Goal: Task Accomplishment & Management: Manage account settings

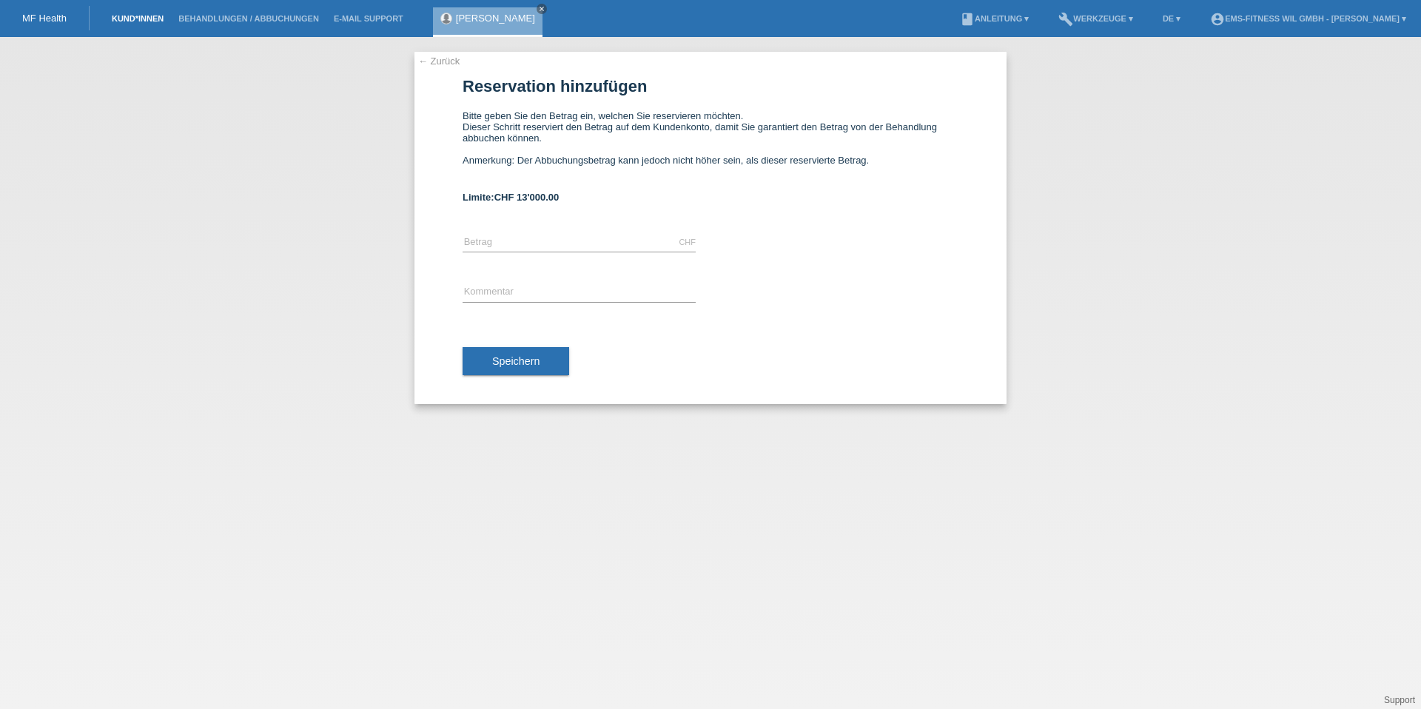
click at [134, 19] on link "Kund*innen" at bounding box center [137, 18] width 67 height 9
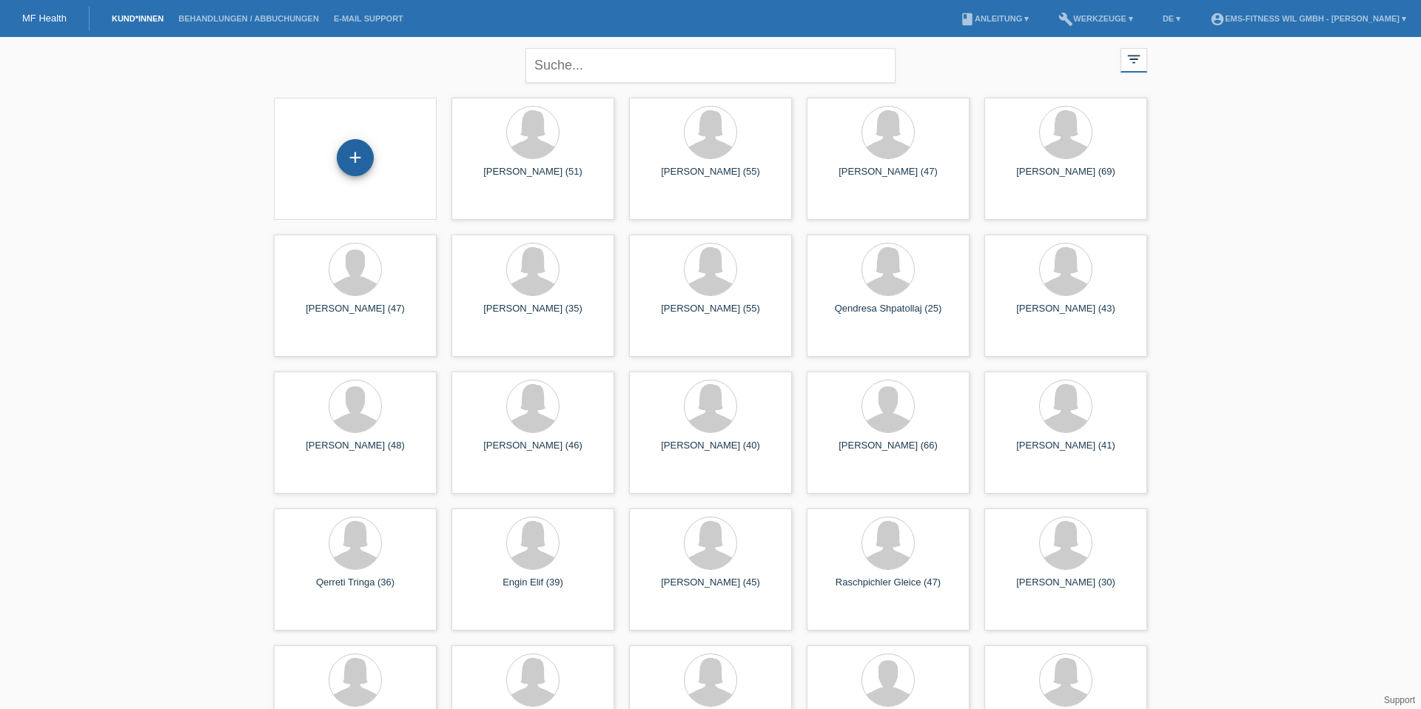
click at [361, 165] on div "+" at bounding box center [355, 157] width 36 height 25
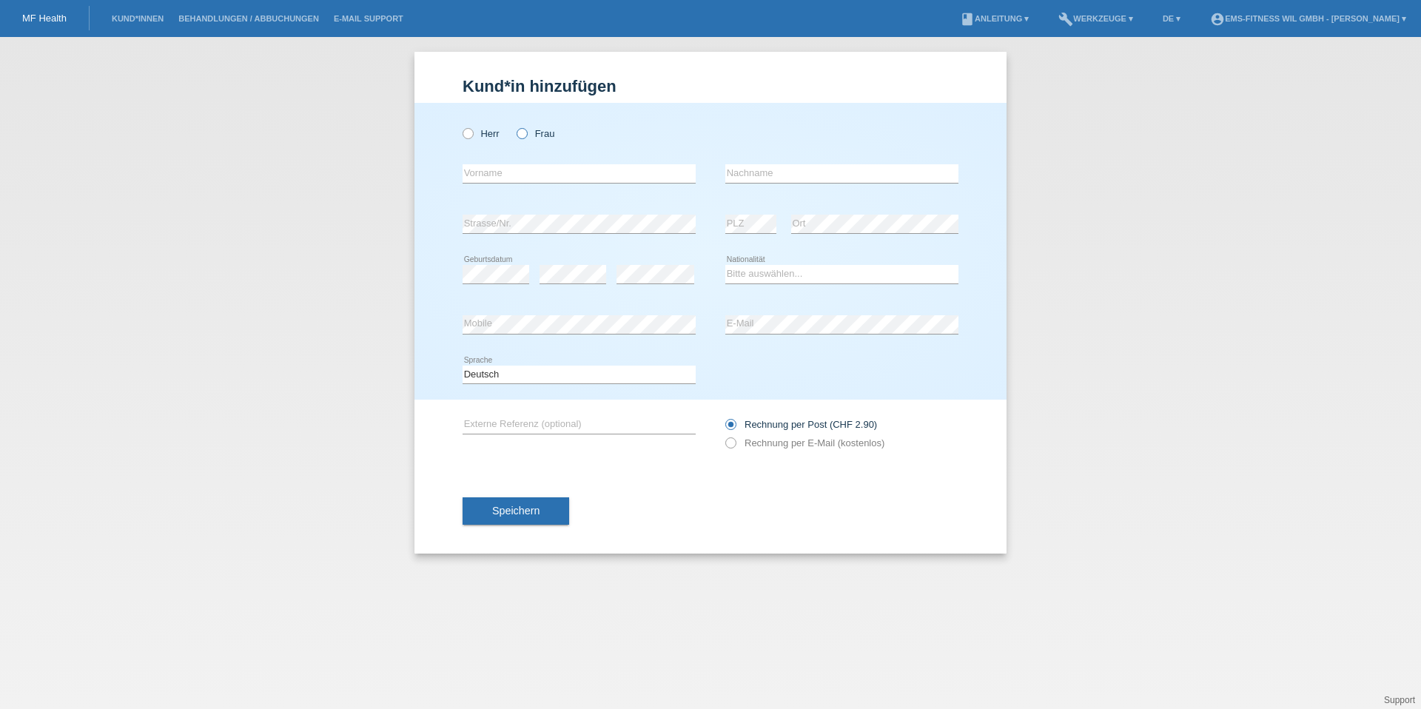
click at [528, 129] on label "Frau" at bounding box center [535, 133] width 38 height 11
click at [526, 129] on input "Frau" at bounding box center [521, 133] width 10 height 10
radio input "true"
click at [525, 169] on input "text" at bounding box center [578, 173] width 233 height 18
type input "[PERSON_NAME]"
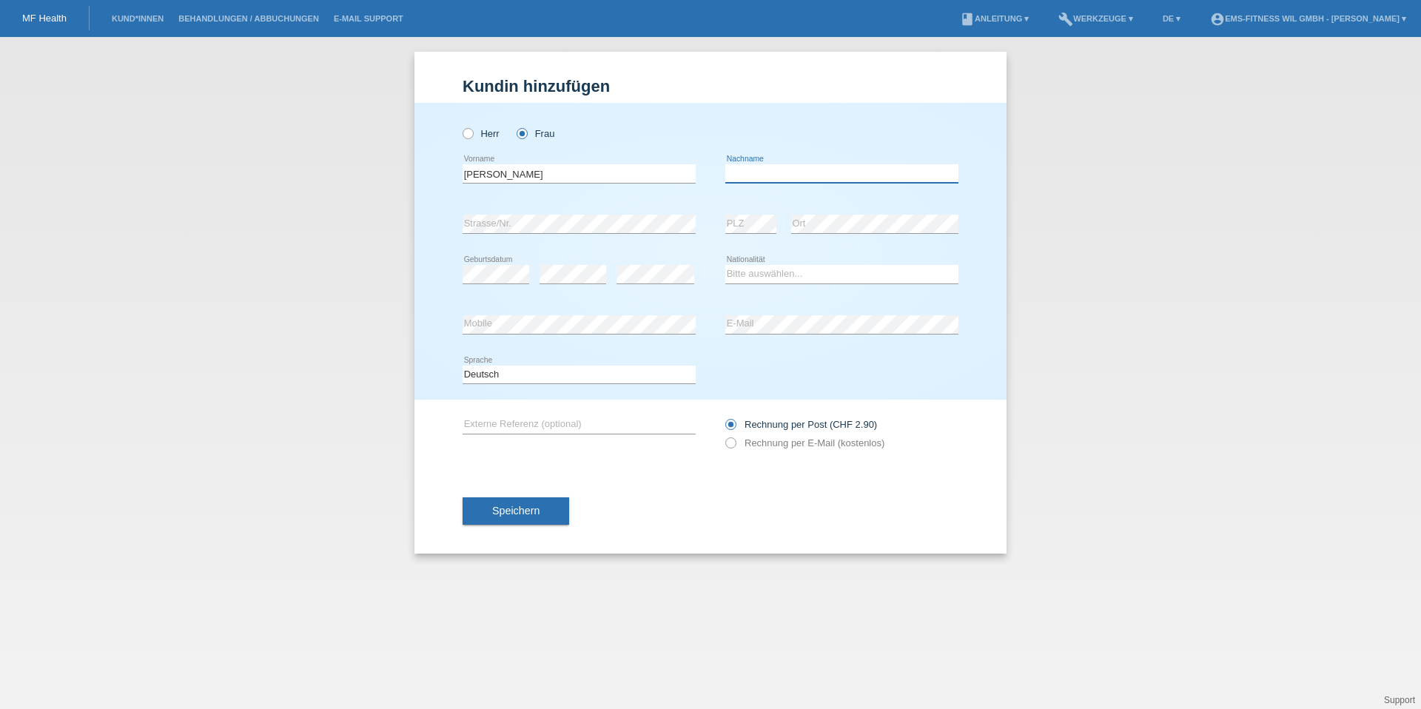
click at [761, 175] on input "text" at bounding box center [841, 173] width 233 height 18
type input "Mutschler"
click at [539, 233] on icon at bounding box center [578, 233] width 233 height 1
click at [758, 289] on div "Bitte auswählen... Schweiz Deutschland Liechtenstein Österreich ------------ Af…" at bounding box center [841, 274] width 233 height 50
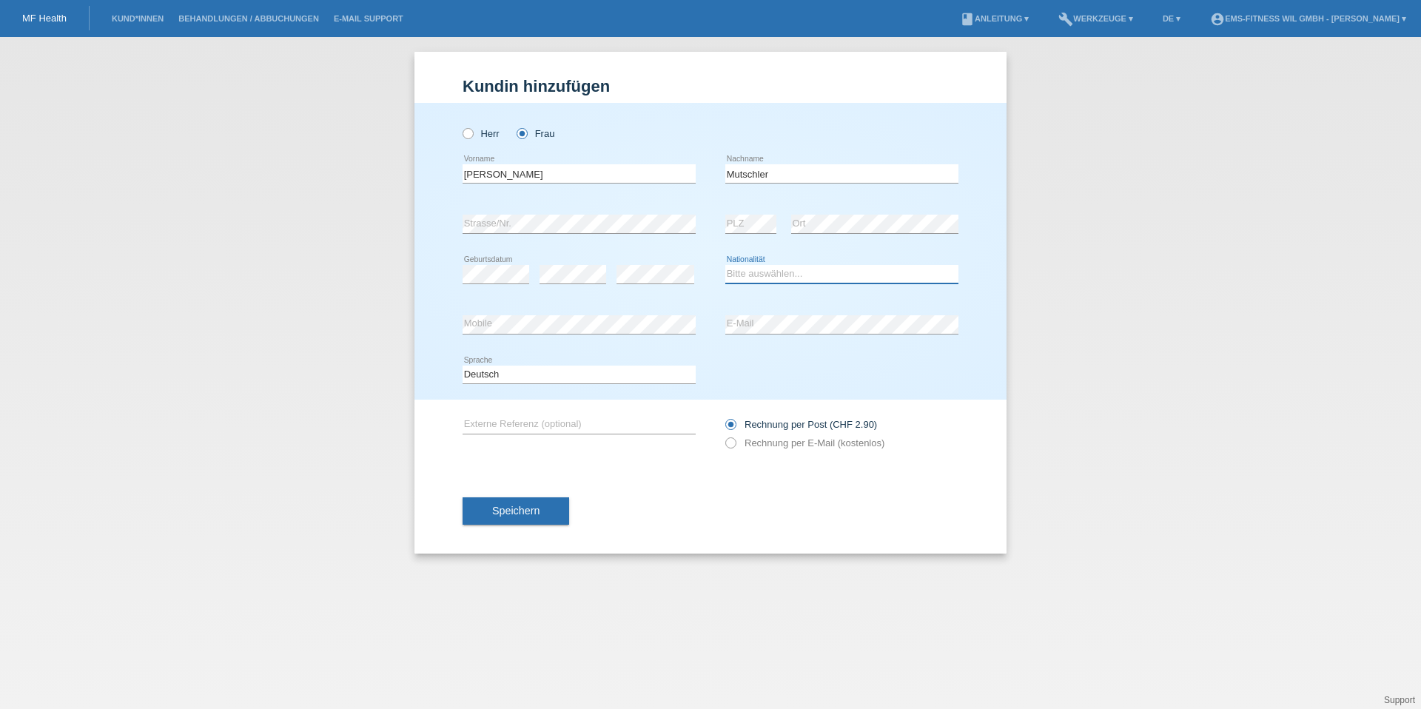
click at [758, 278] on select "Bitte auswählen... Schweiz Deutschland Liechtenstein Österreich ------------ Af…" at bounding box center [841, 274] width 233 height 18
select select "CH"
click at [539, 507] on span "Speichern" at bounding box center [515, 511] width 47 height 12
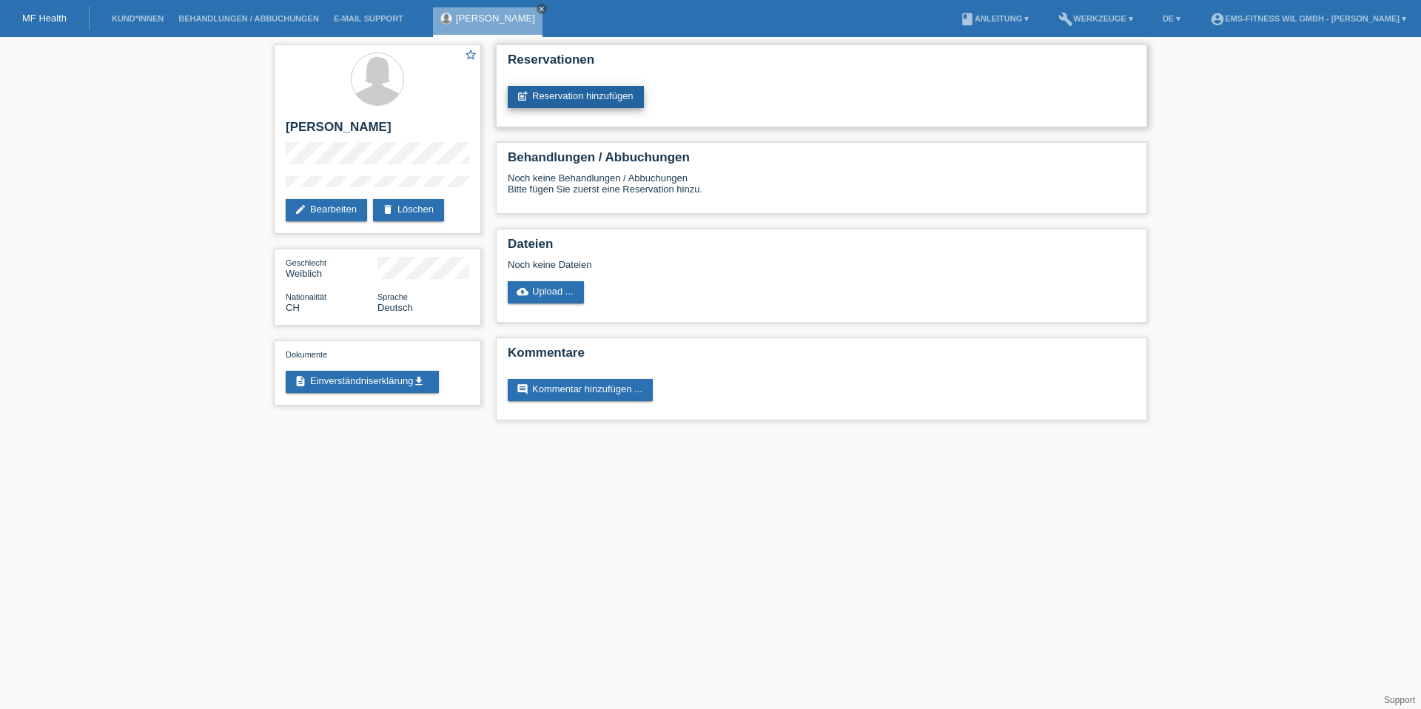
click at [571, 98] on link "post_add Reservation hinzufügen" at bounding box center [576, 97] width 136 height 22
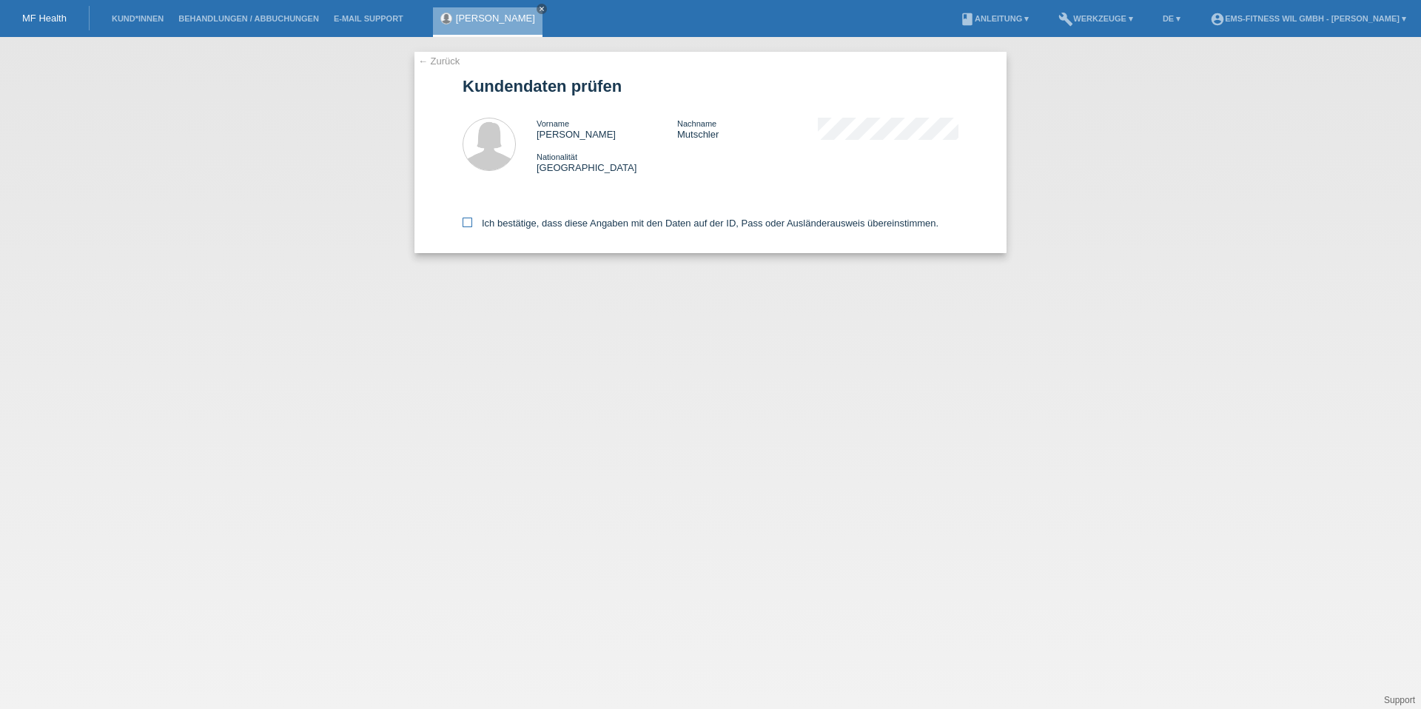
click at [467, 220] on icon at bounding box center [467, 223] width 10 height 10
click at [467, 220] on input "Ich bestätige, dass diese Angaben mit den Daten auf der ID, Pass oder Ausländer…" at bounding box center [467, 223] width 10 height 10
checkbox input "true"
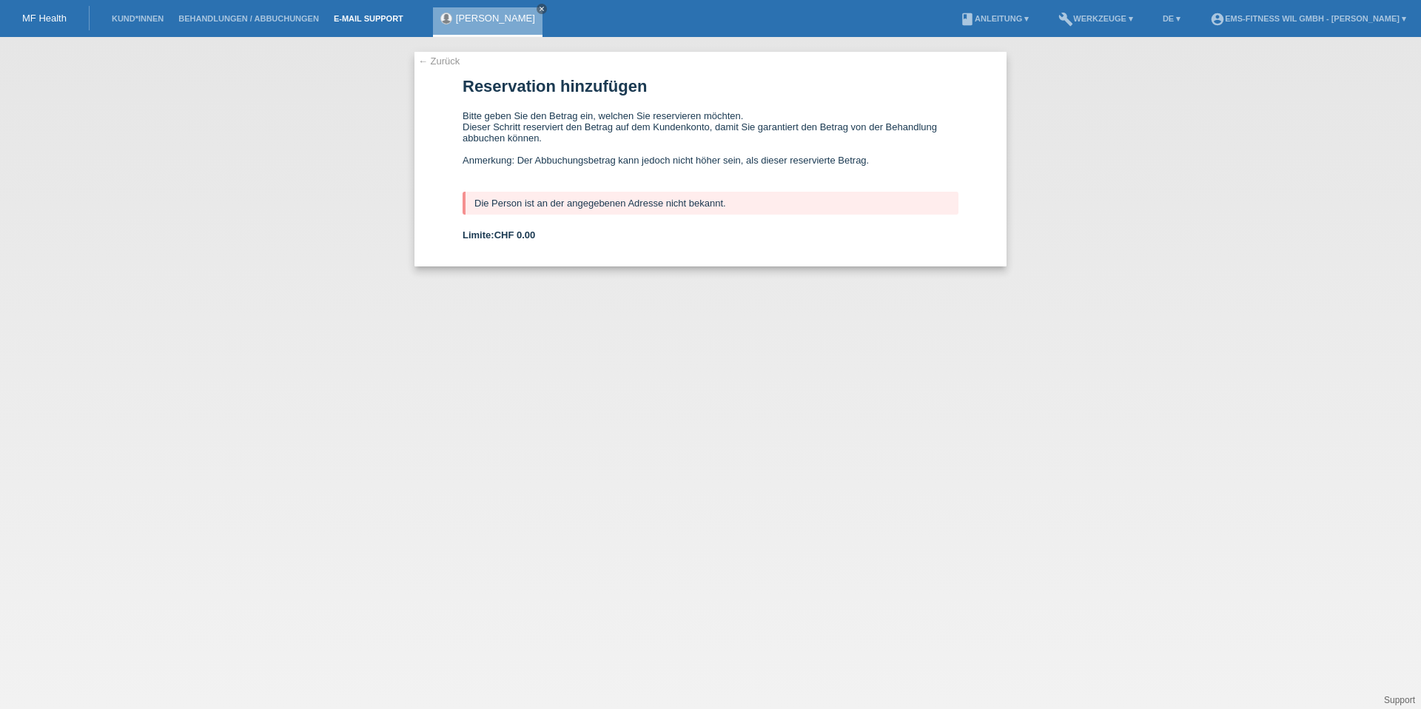
click at [348, 18] on link "E-Mail Support" at bounding box center [368, 18] width 84 height 9
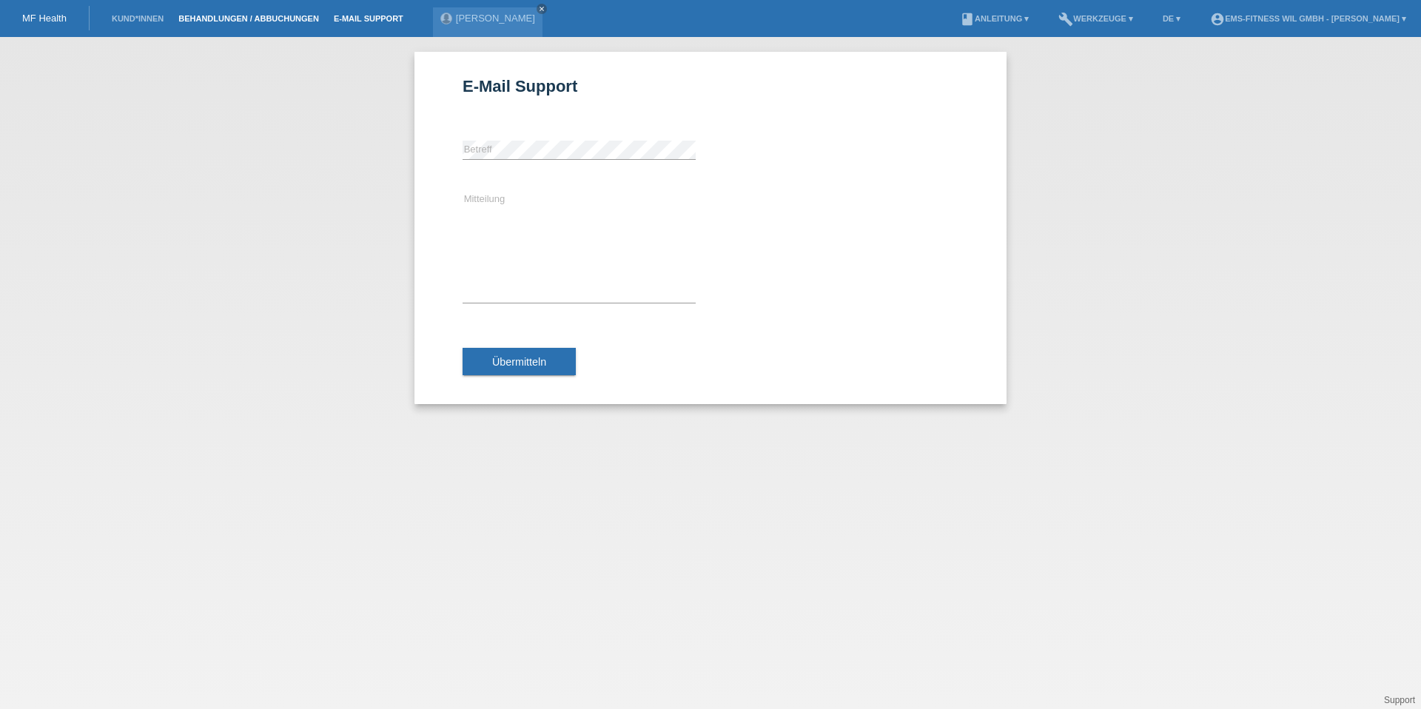
click at [270, 22] on link "Behandlungen / Abbuchungen" at bounding box center [248, 18] width 155 height 9
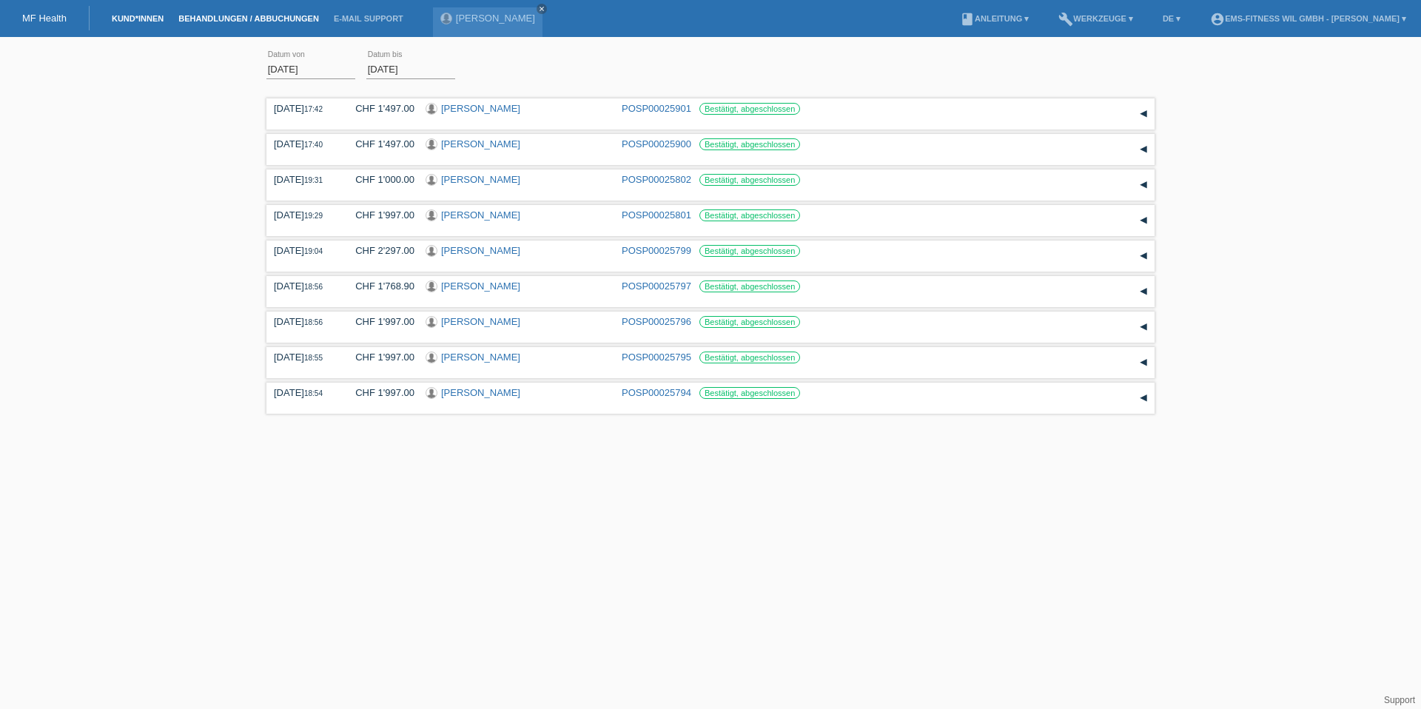
click at [126, 18] on link "Kund*innen" at bounding box center [137, 18] width 67 height 9
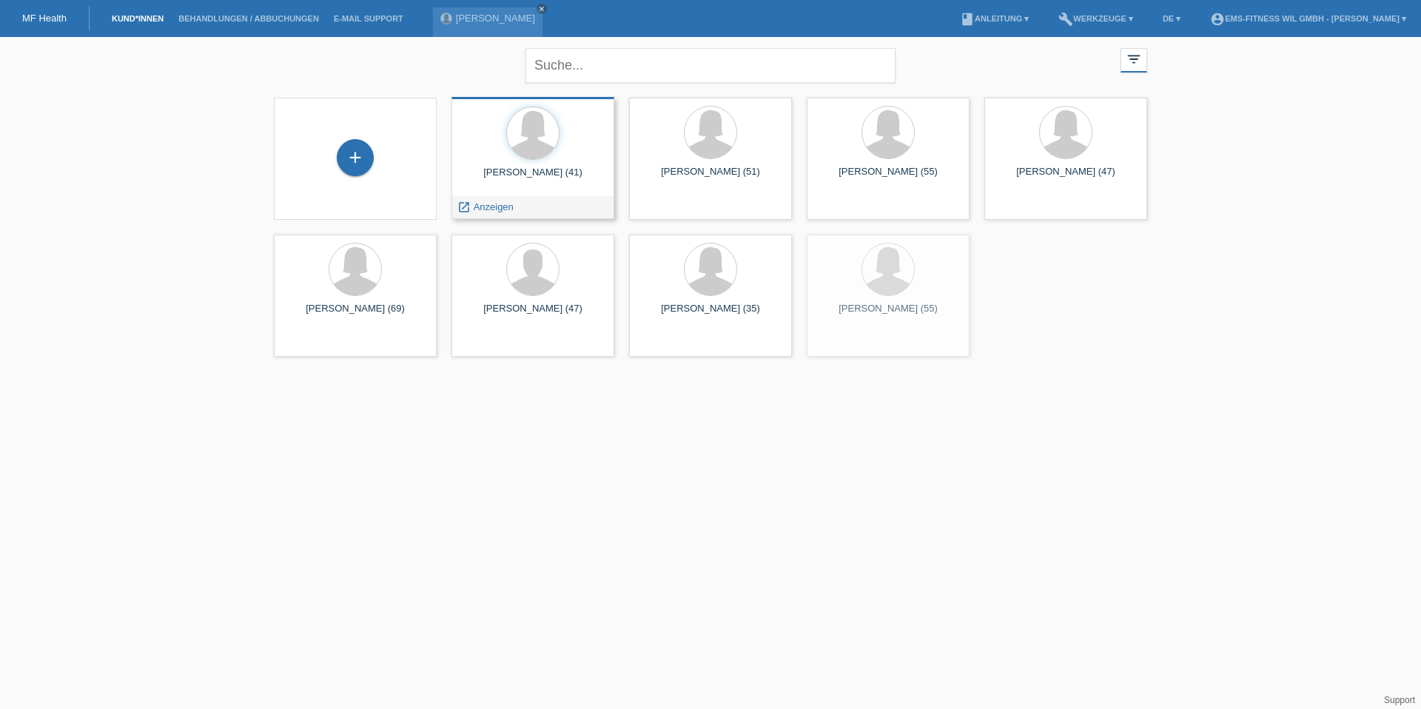
click at [525, 172] on div "Sam Mutschler (41)" at bounding box center [532, 178] width 139 height 24
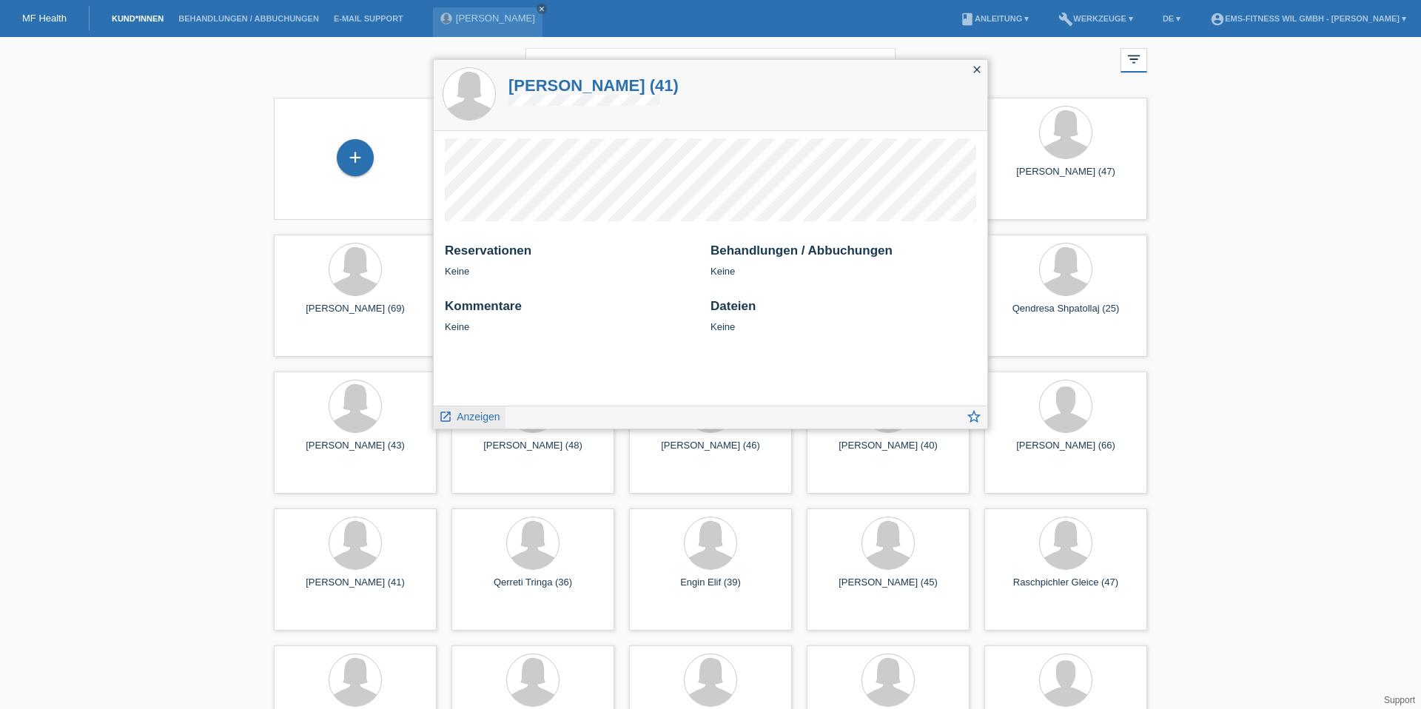
click at [474, 413] on span "Anzeigen" at bounding box center [478, 417] width 43 height 12
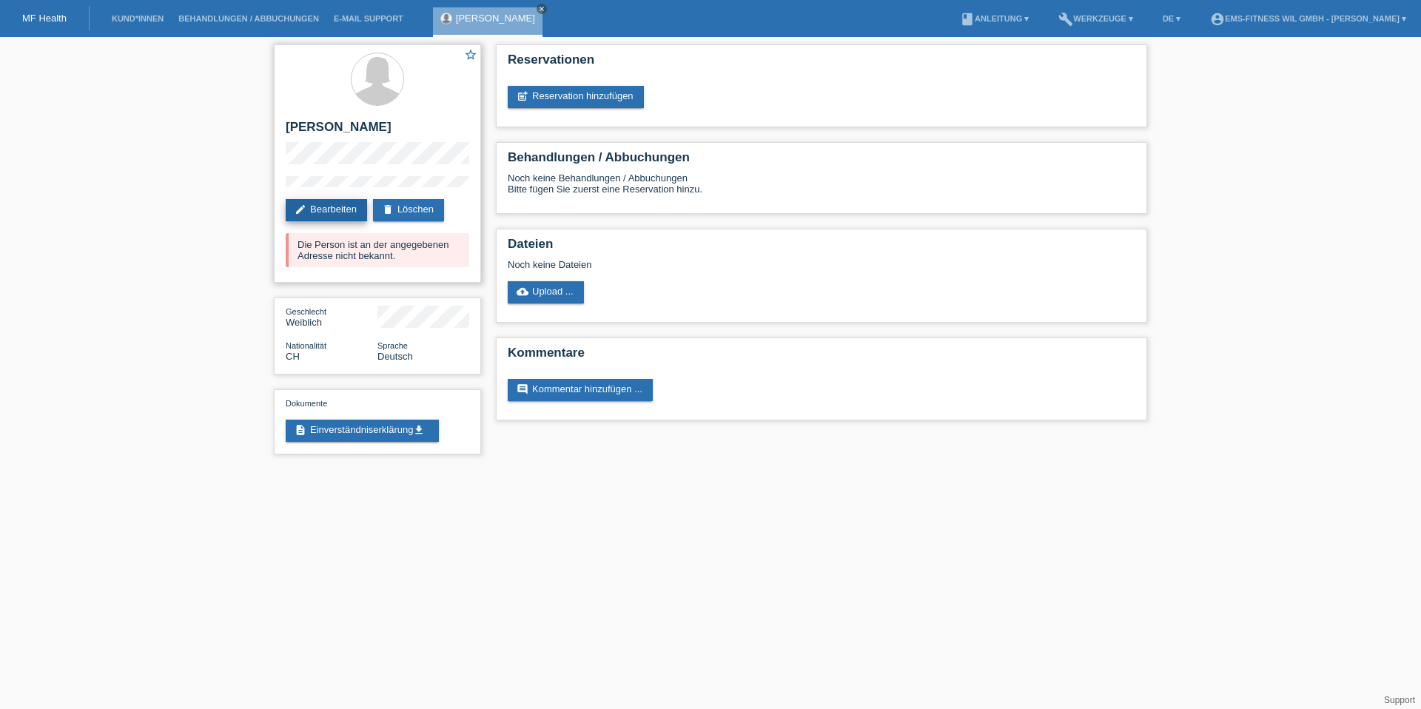
click at [335, 207] on link "edit Bearbeiten" at bounding box center [326, 210] width 81 height 22
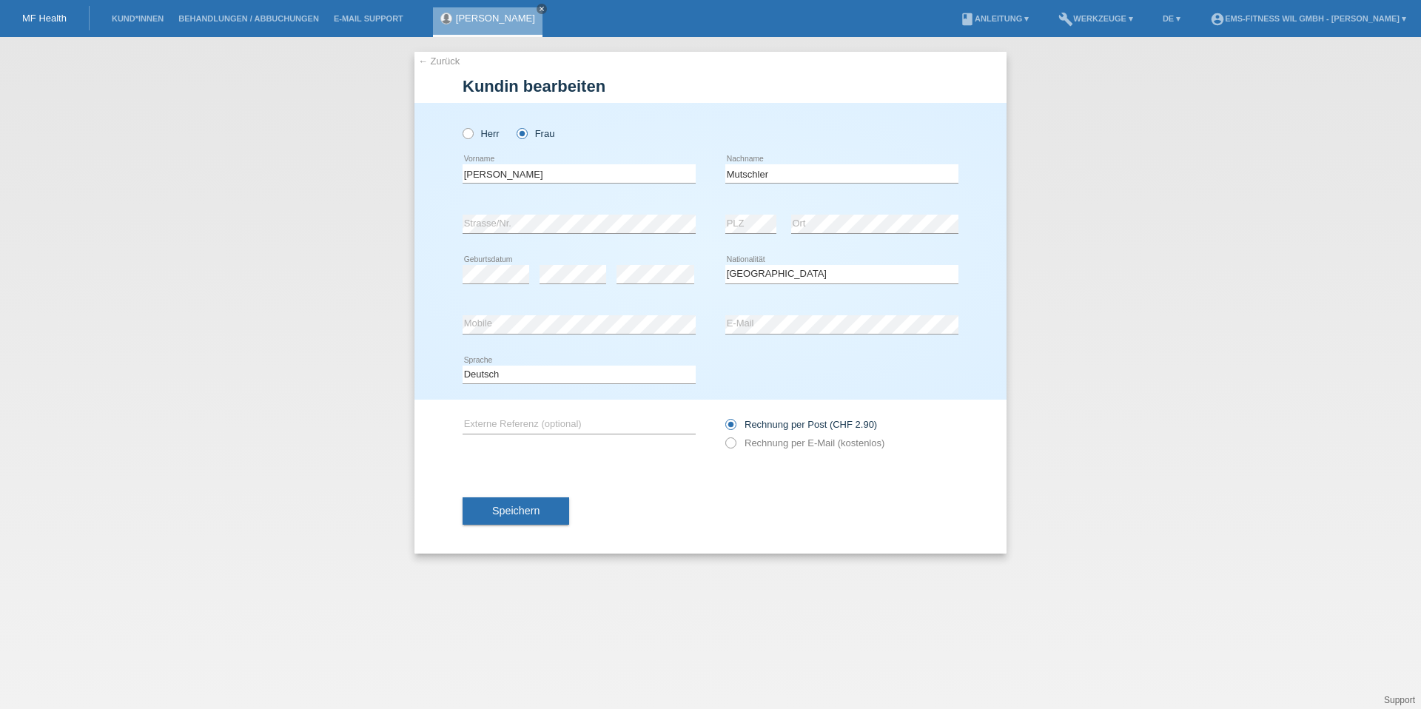
select select "CH"
click at [519, 518] on button "Speichern" at bounding box center [515, 511] width 107 height 28
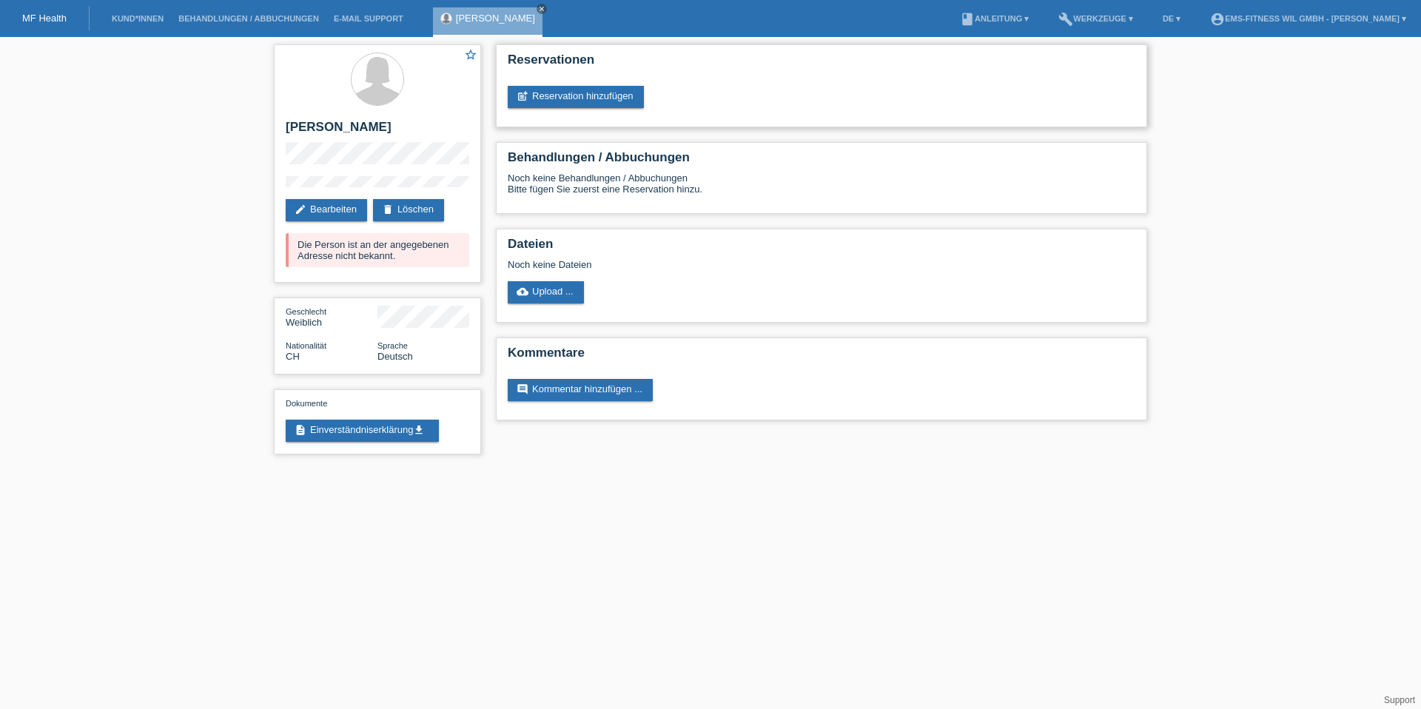
click at [547, 110] on div "Reservationen post_add Reservation hinzufügen" at bounding box center [821, 85] width 651 height 83
click at [539, 94] on link "post_add Reservation hinzufügen" at bounding box center [576, 97] width 136 height 22
click at [548, 100] on link "post_add Reservation hinzufügen" at bounding box center [576, 97] width 136 height 22
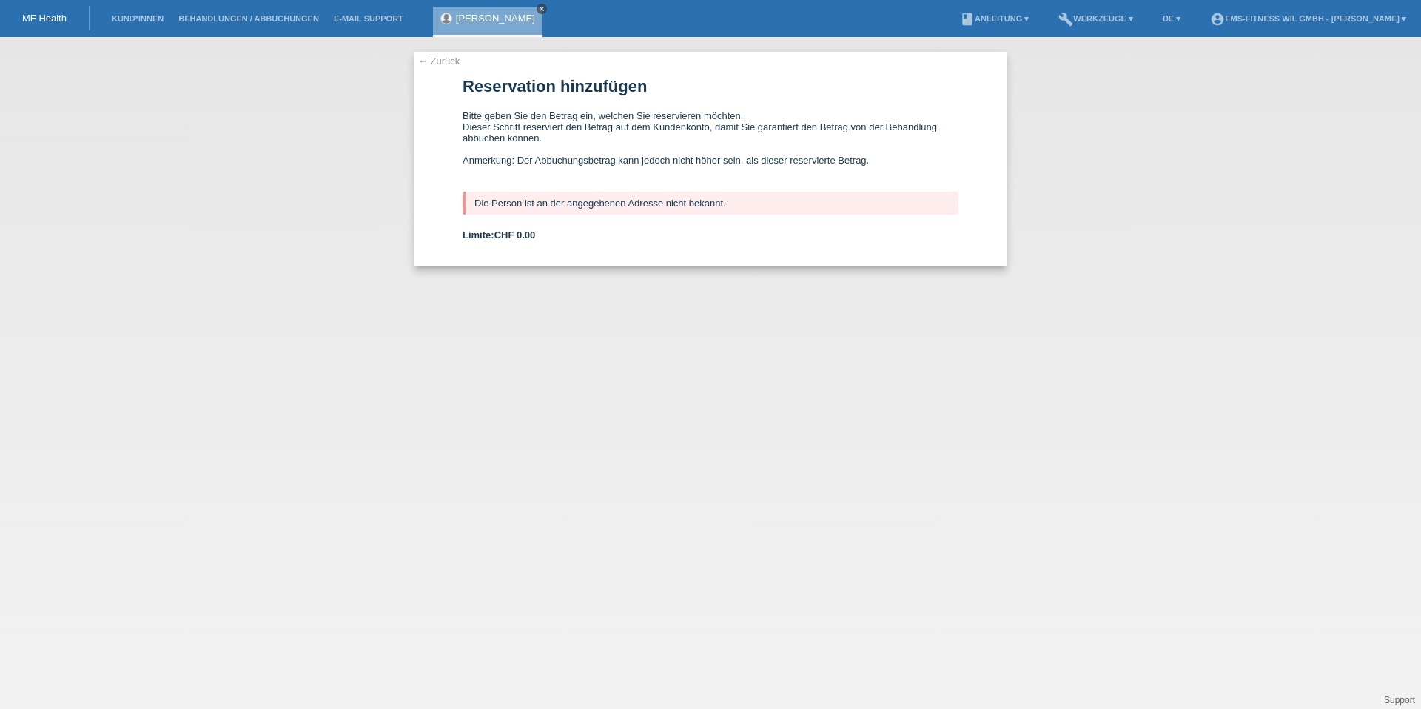
click at [538, 7] on icon "close" at bounding box center [541, 8] width 7 height 7
click at [30, 21] on link "MF Health" at bounding box center [44, 18] width 44 height 11
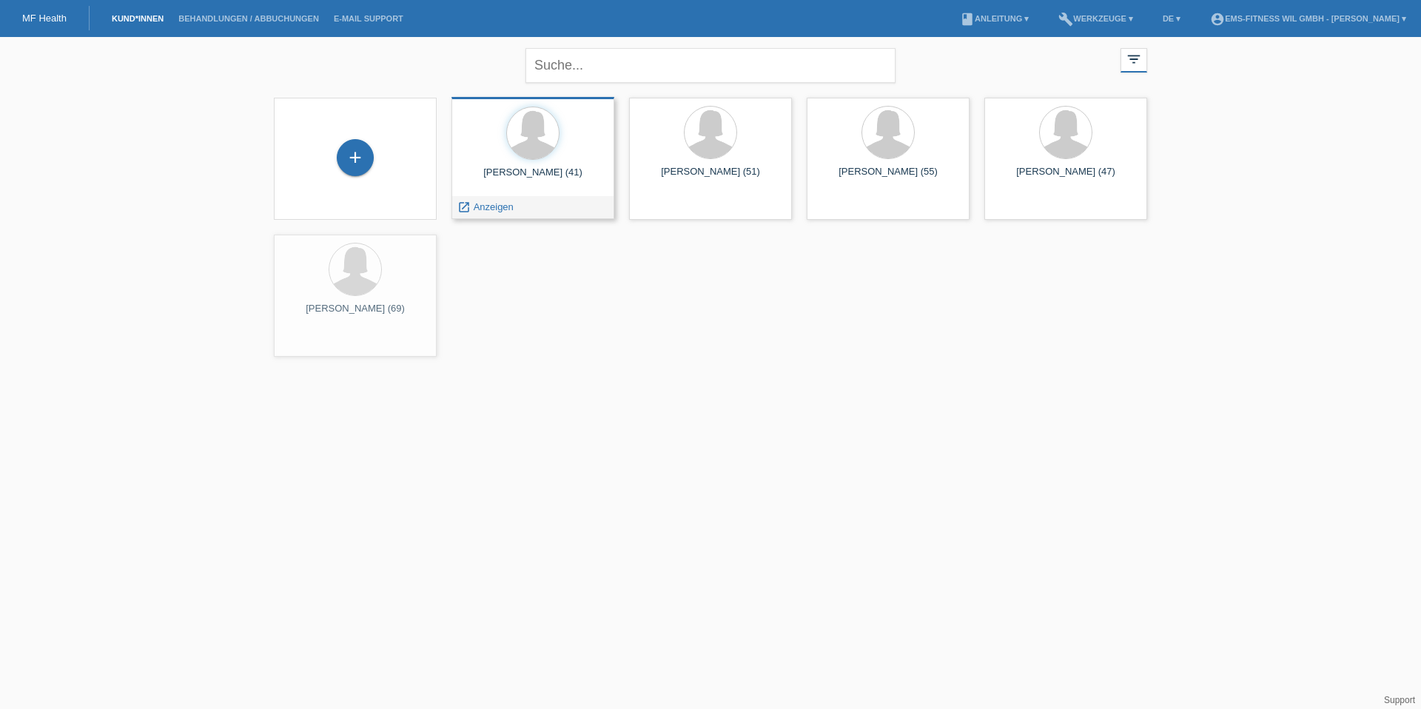
click at [527, 175] on div "[PERSON_NAME] (41)" at bounding box center [532, 178] width 139 height 24
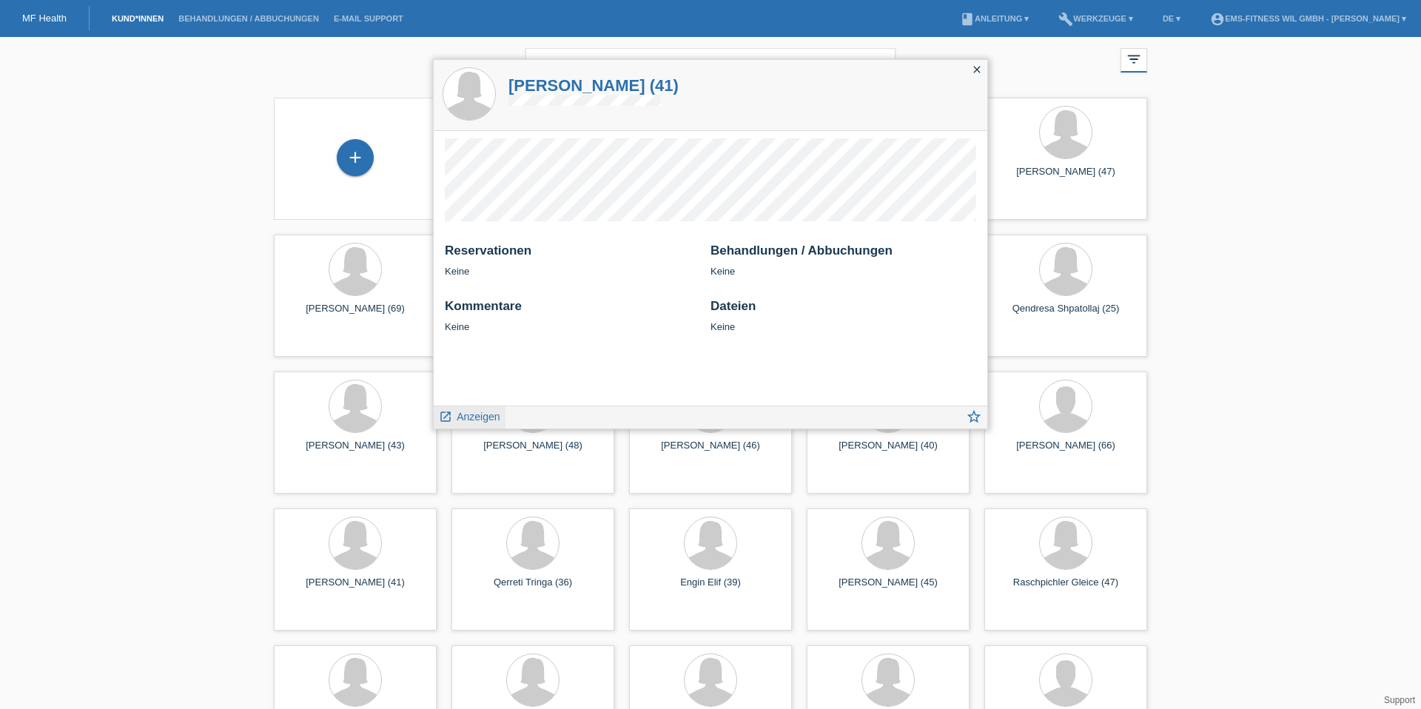
click at [494, 415] on span "Anzeigen" at bounding box center [478, 417] width 43 height 12
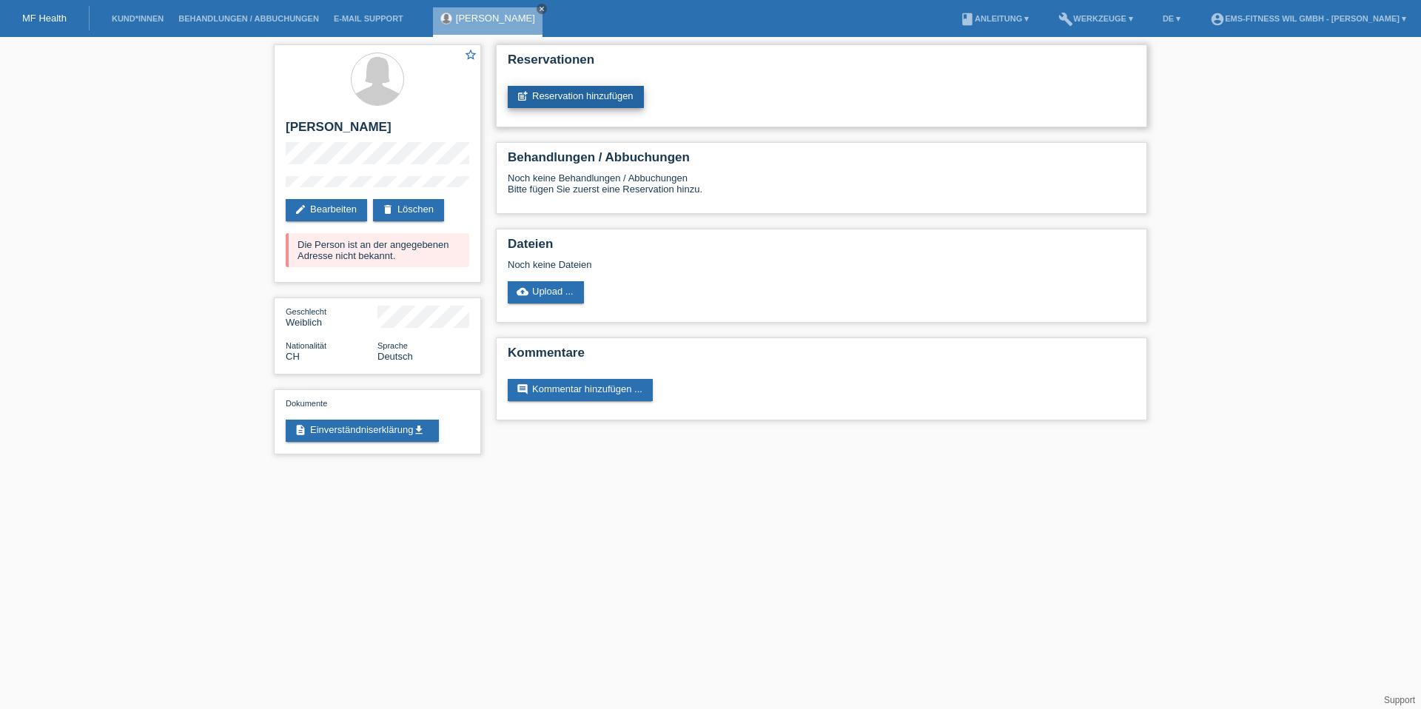
click at [543, 86] on link "post_add Reservation hinzufügen" at bounding box center [576, 97] width 136 height 22
click at [552, 102] on link "post_add Reservation hinzufügen" at bounding box center [576, 97] width 136 height 22
click at [585, 98] on link "post_add Reservation hinzufügen" at bounding box center [576, 97] width 136 height 22
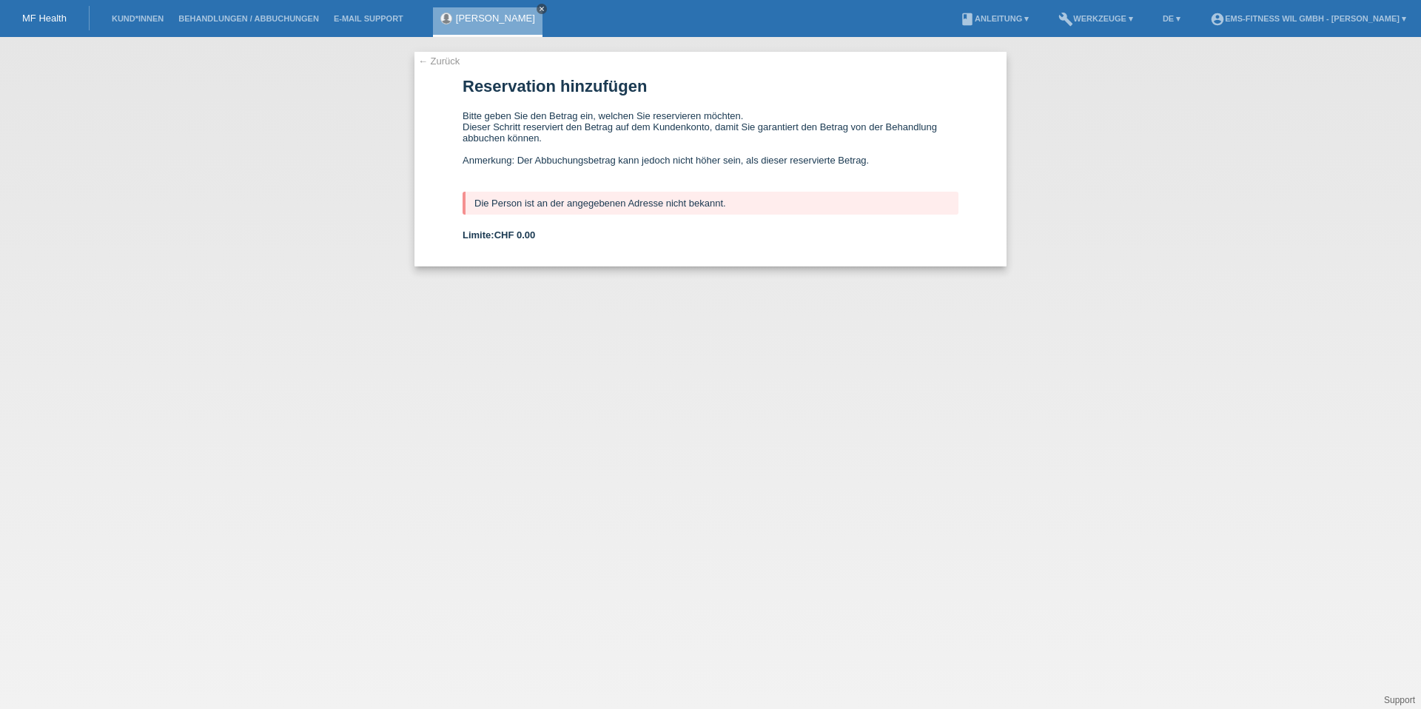
click at [538, 10] on icon "close" at bounding box center [541, 8] width 7 height 7
click at [123, 16] on link "Kund*innen" at bounding box center [137, 18] width 67 height 9
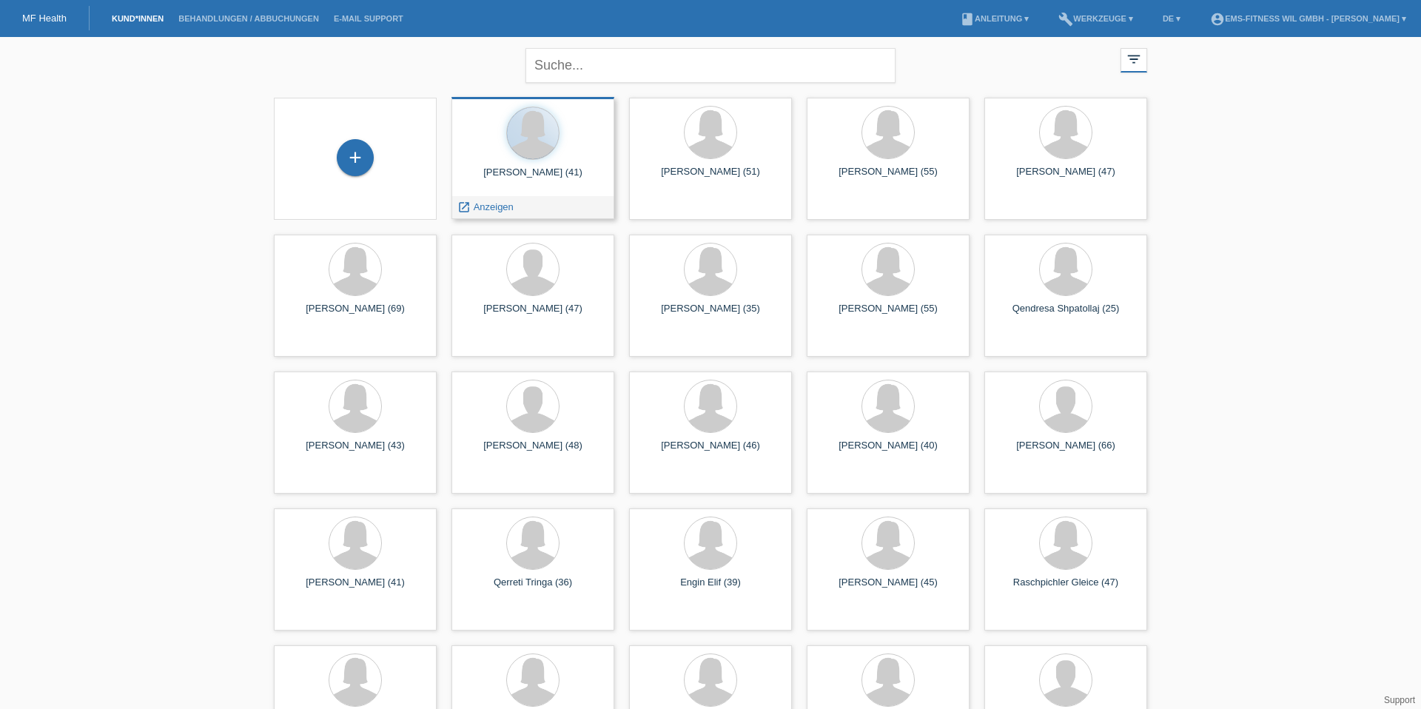
click at [522, 158] on div at bounding box center [532, 134] width 139 height 55
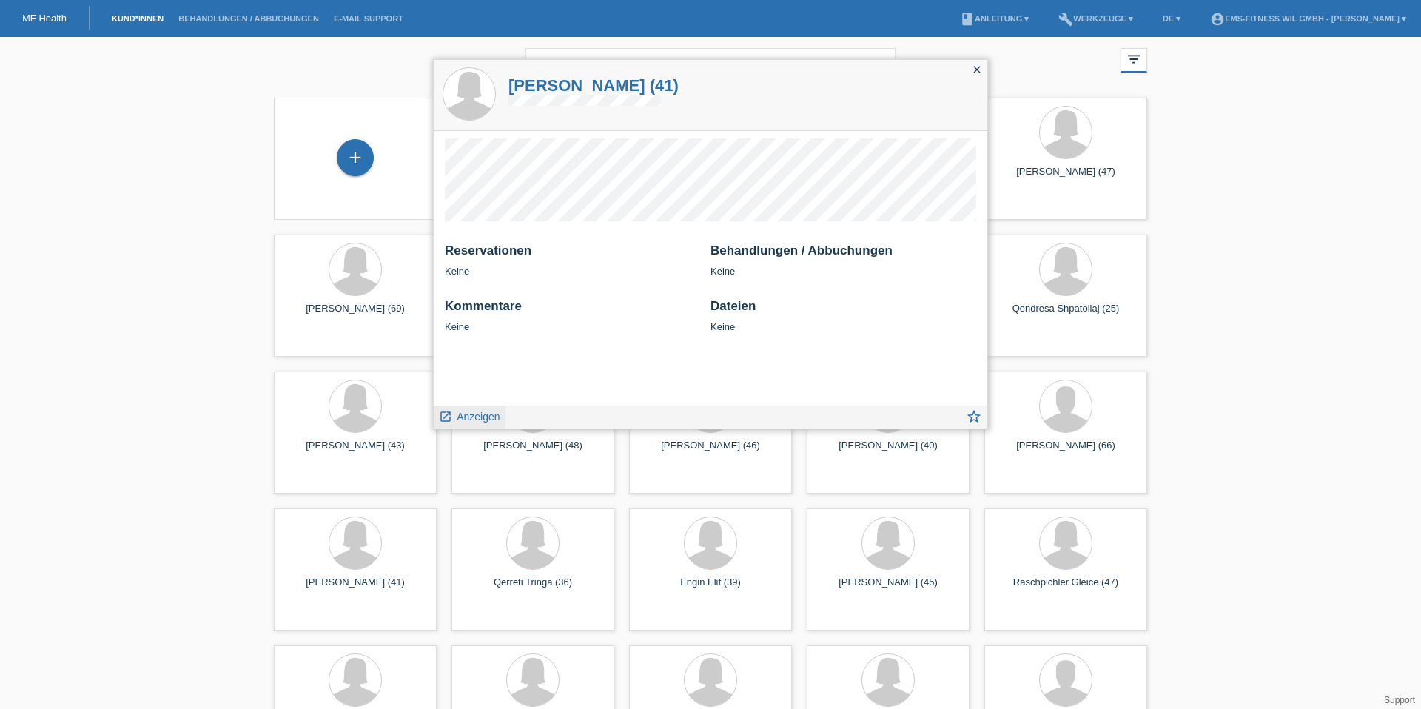
click at [470, 422] on span "Anzeigen" at bounding box center [478, 417] width 43 height 12
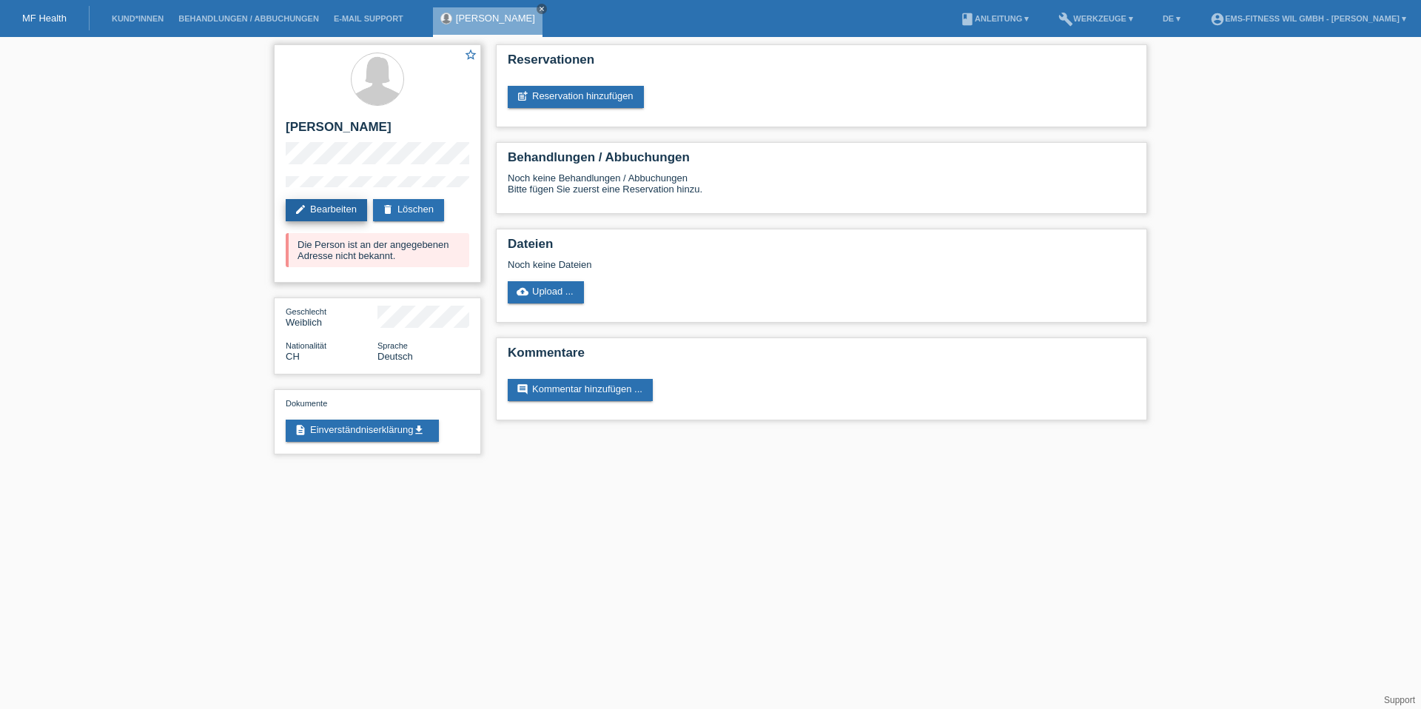
click at [346, 220] on link "edit Bearbeiten" at bounding box center [326, 210] width 81 height 22
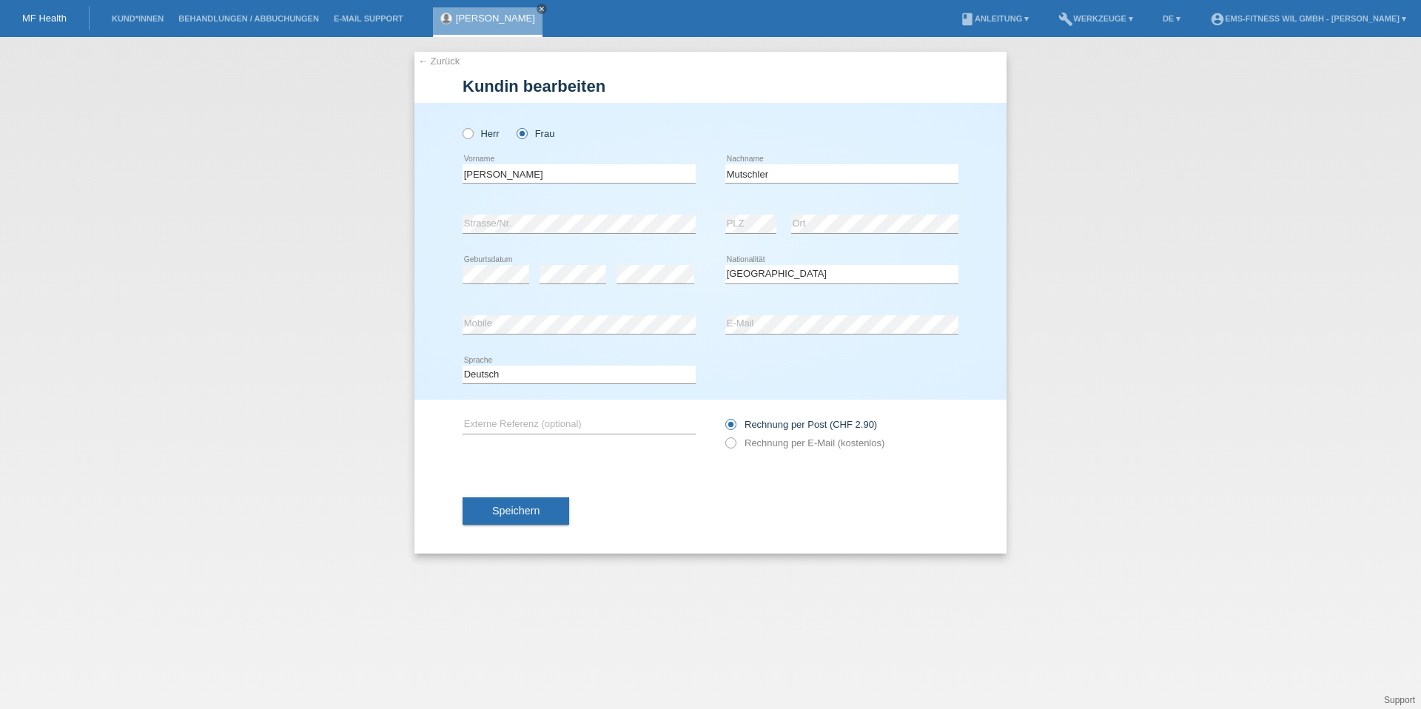
select select "CH"
click at [479, 500] on button "Speichern" at bounding box center [515, 511] width 107 height 28
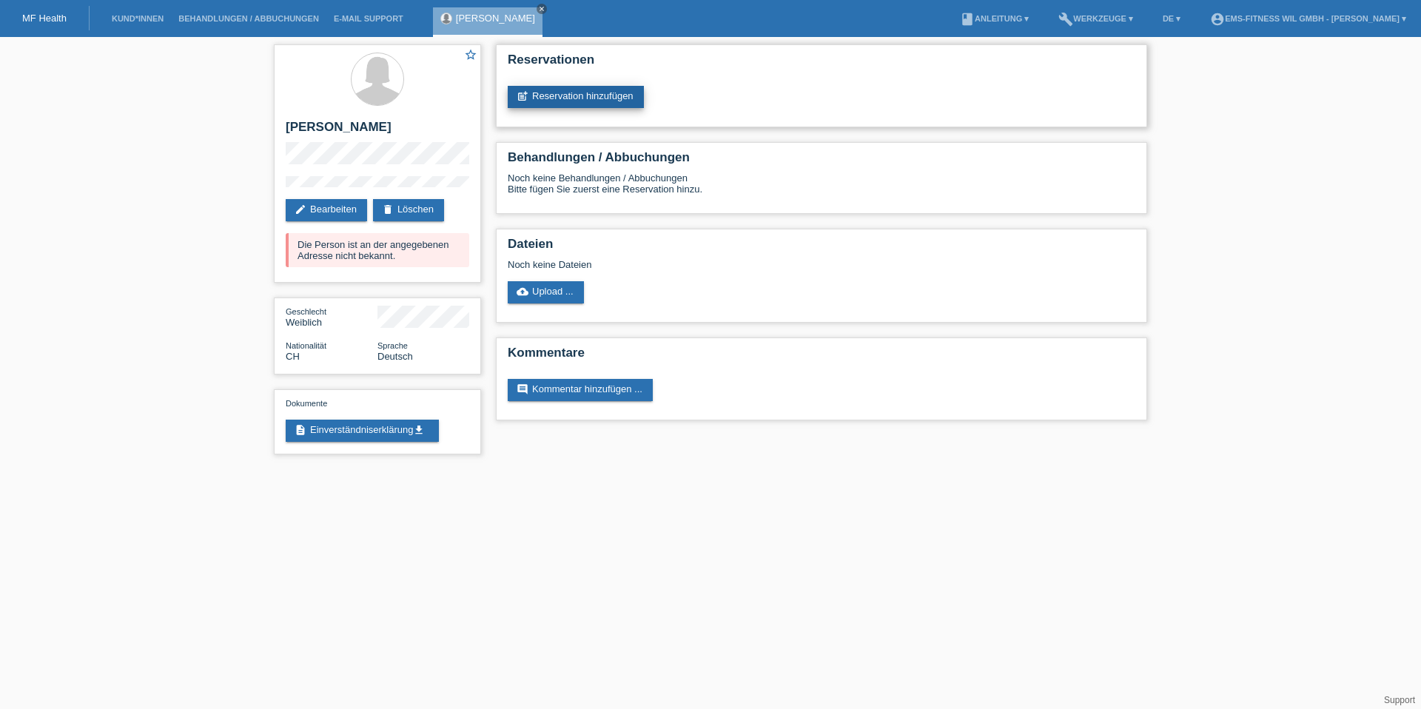
click at [579, 96] on link "post_add Reservation hinzufügen" at bounding box center [576, 97] width 136 height 22
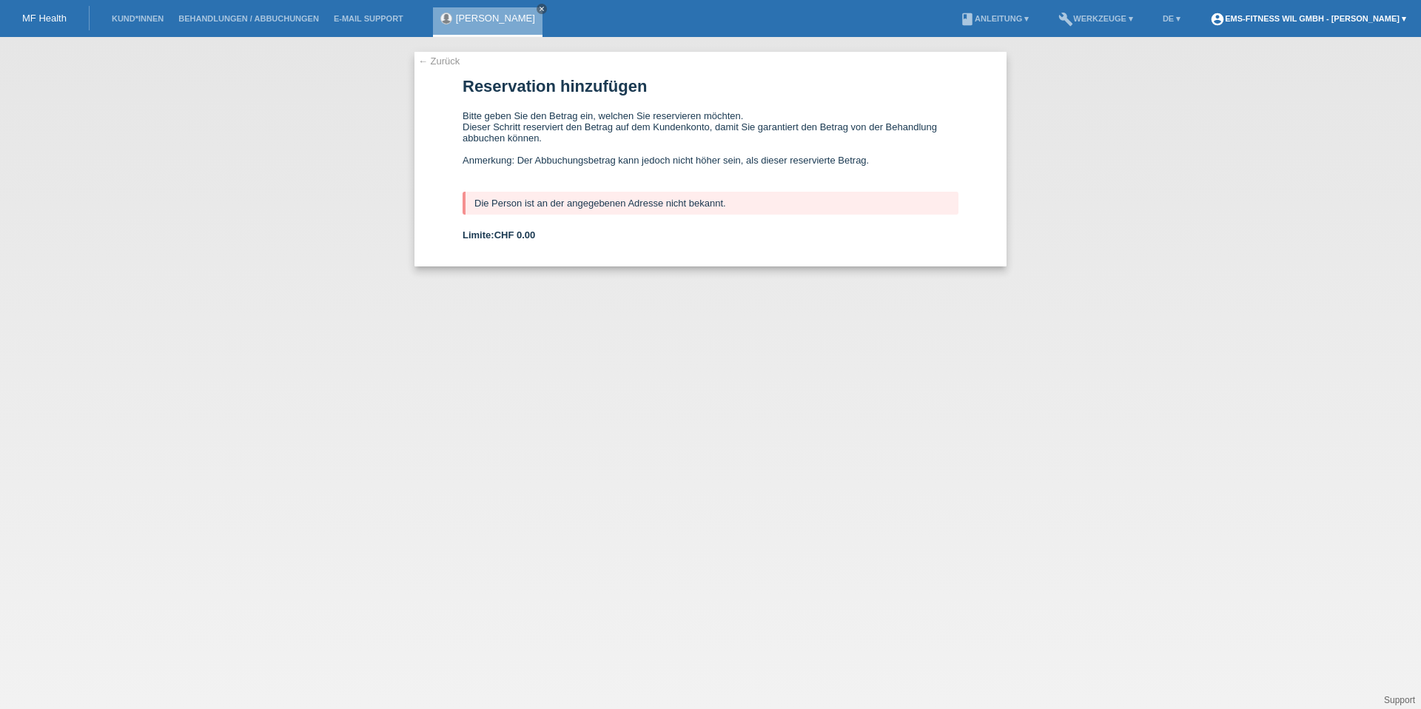
click at [1331, 17] on link "account_circle EMS-Fitness Wil GmbH - [PERSON_NAME] ▾" at bounding box center [1307, 18] width 211 height 9
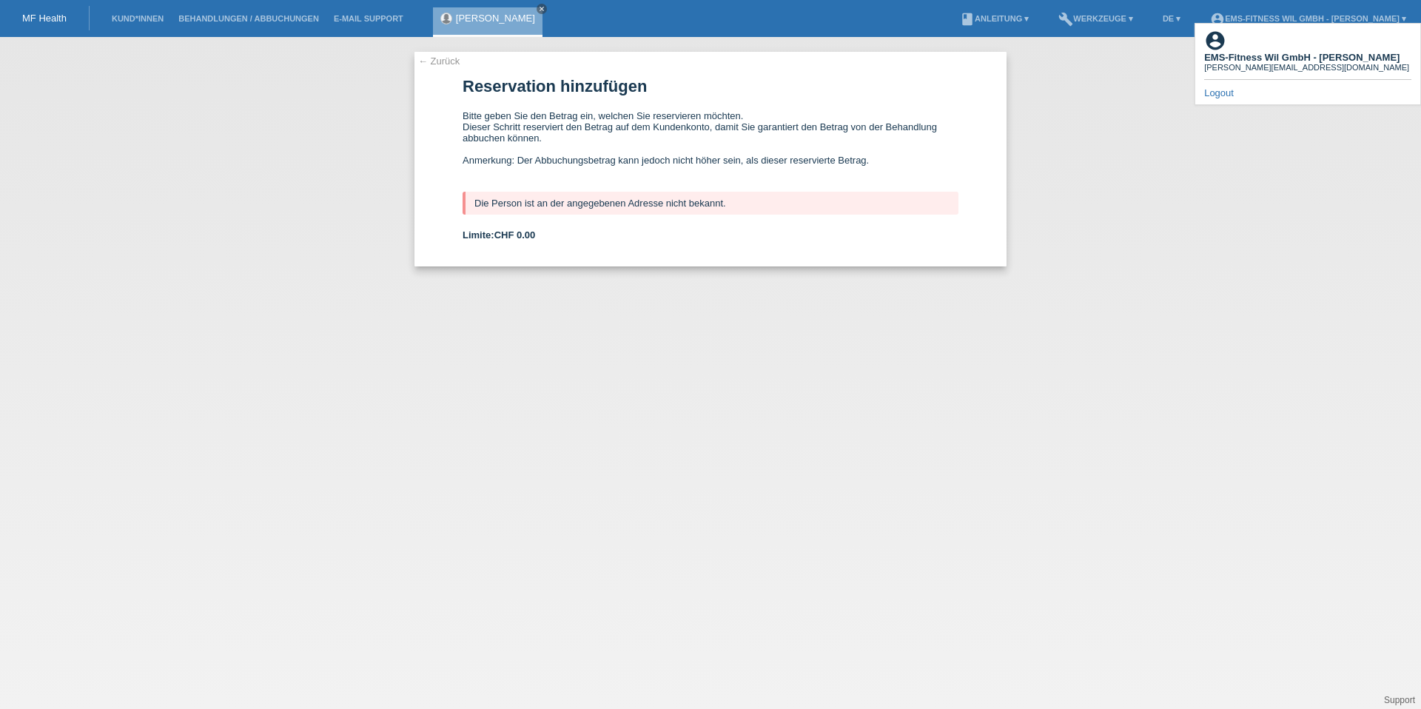
click at [1223, 87] on link "Logout" at bounding box center [1219, 92] width 30 height 11
